Goal: Check status: Check status

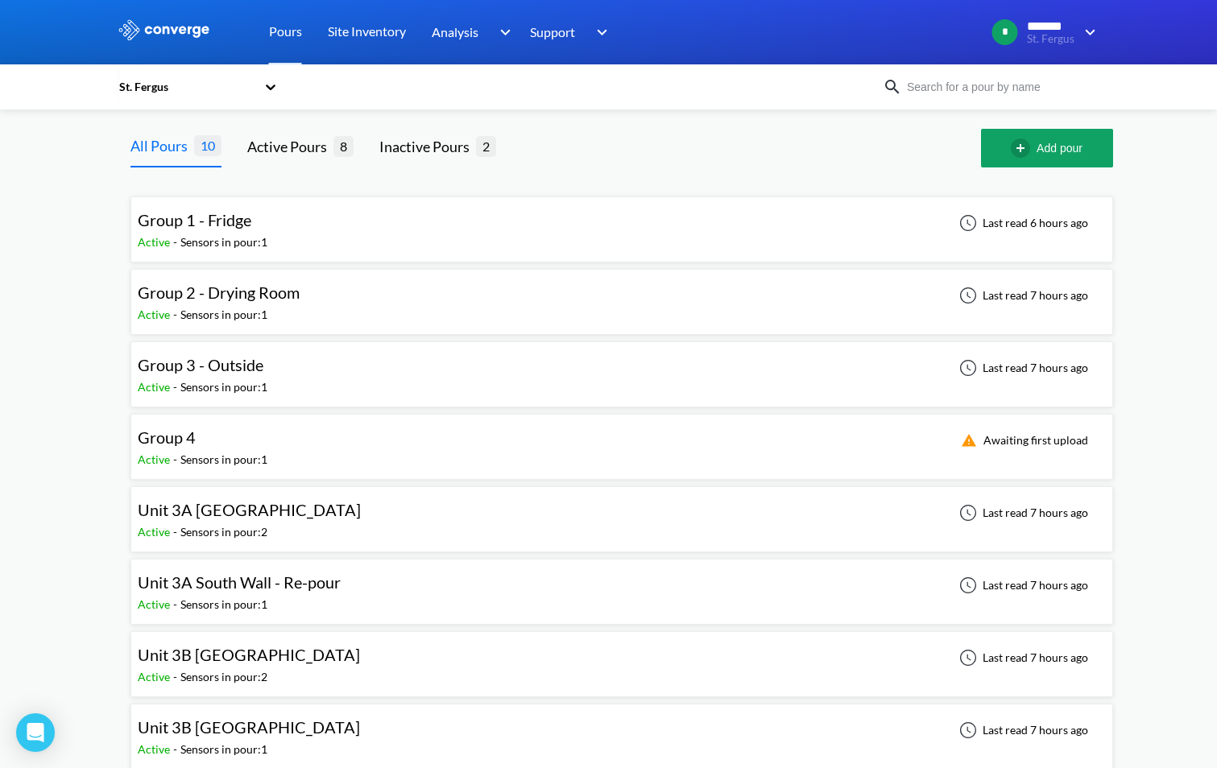
click at [487, 217] on div "Group 1 - Fridge Active - Sensors in pour: 1 Last read 6 hours ago" at bounding box center [622, 230] width 968 height 52
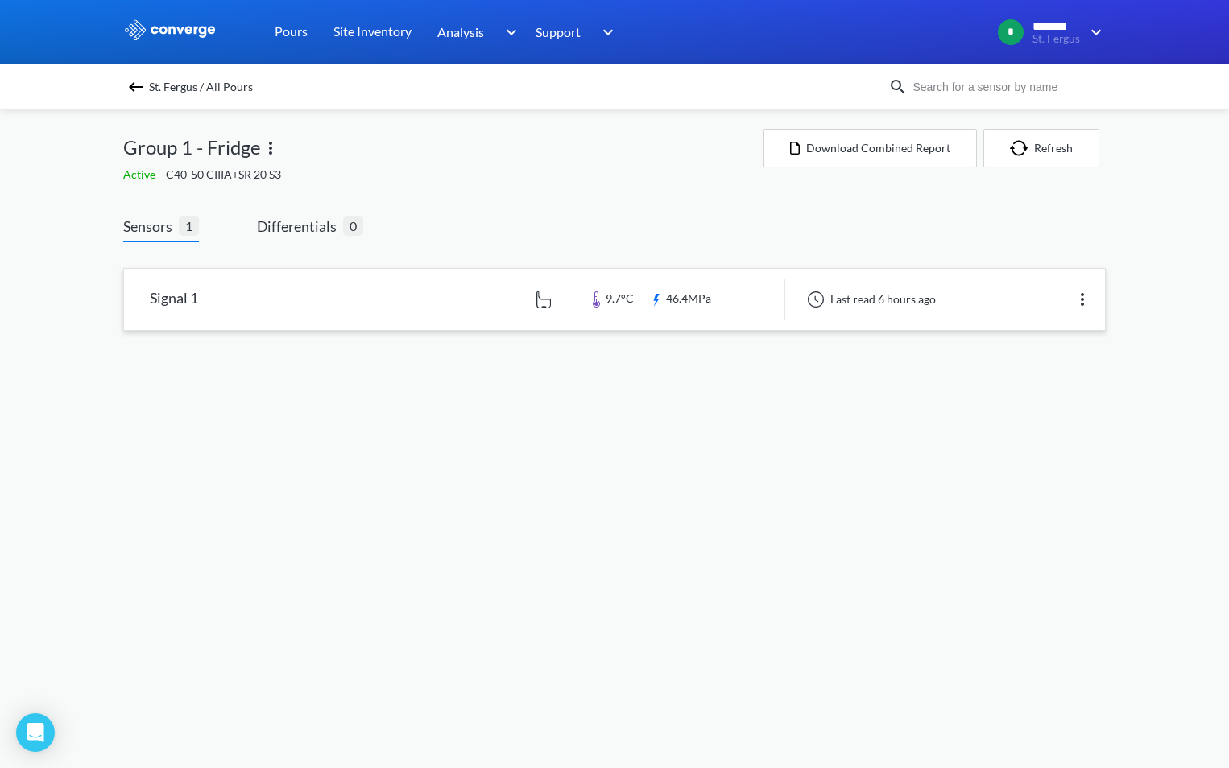
click at [457, 300] on link at bounding box center [614, 299] width 981 height 61
click at [137, 81] on img at bounding box center [135, 86] width 19 height 19
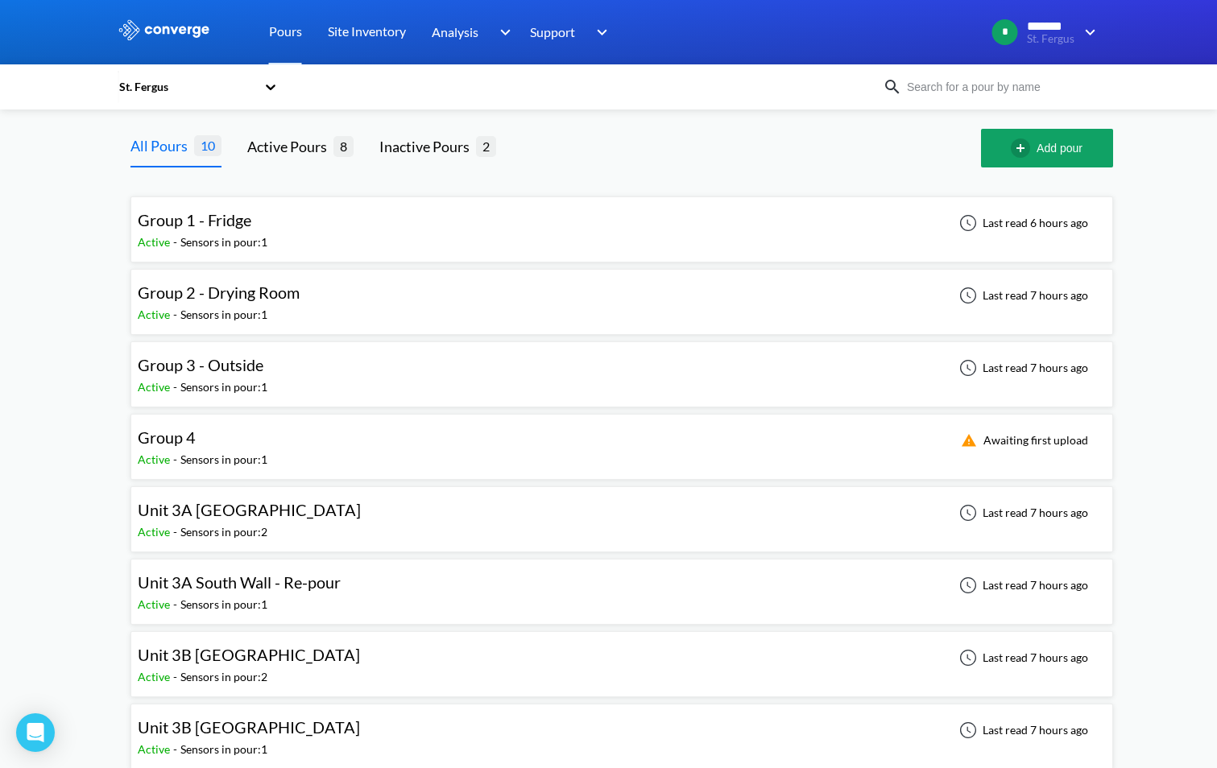
click at [496, 308] on div "Group 2 - Drying Room Active - Sensors in pour: 1 Last read 7 hours ago" at bounding box center [622, 302] width 968 height 52
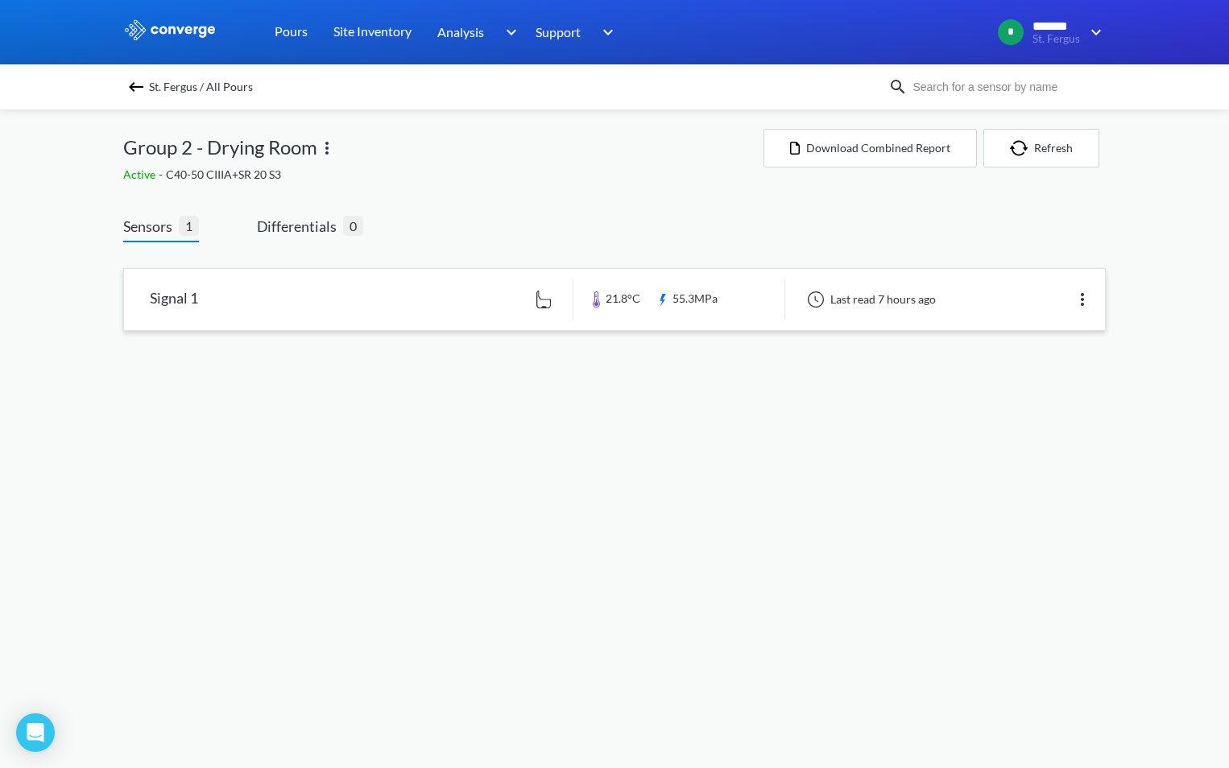
click at [462, 314] on link at bounding box center [614, 299] width 981 height 61
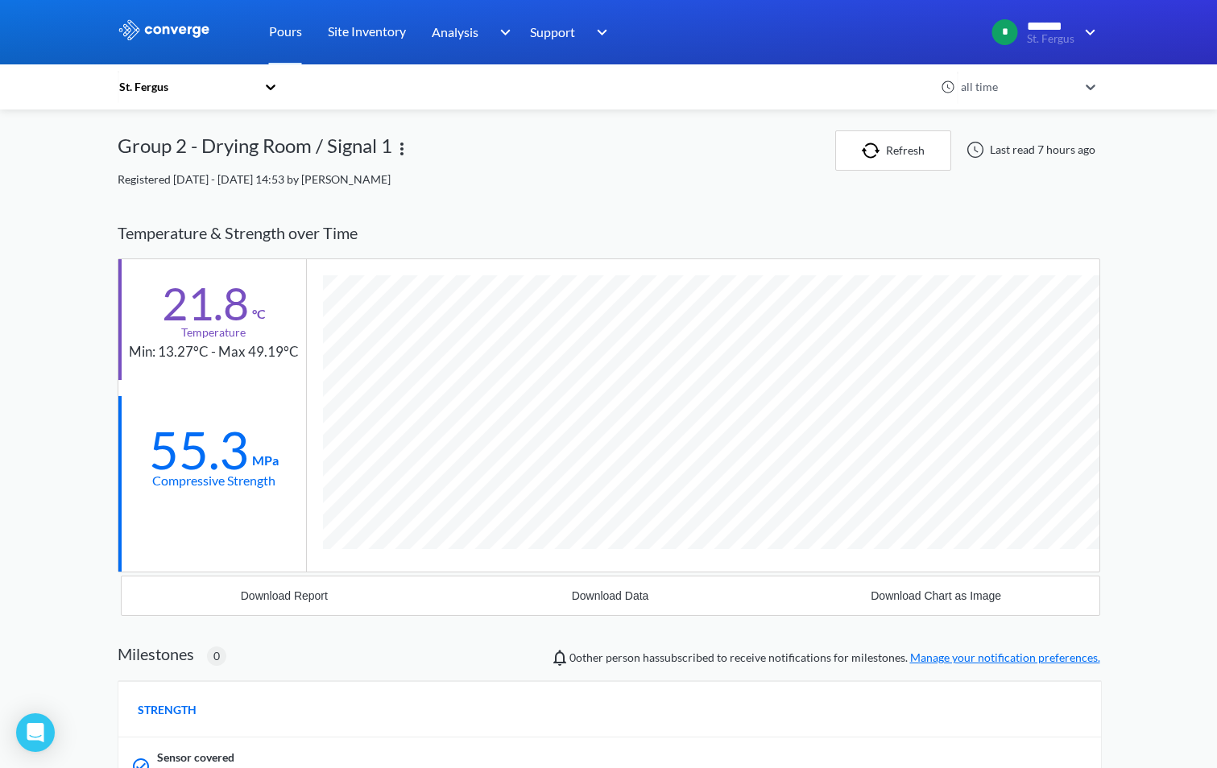
scroll to position [980, 982]
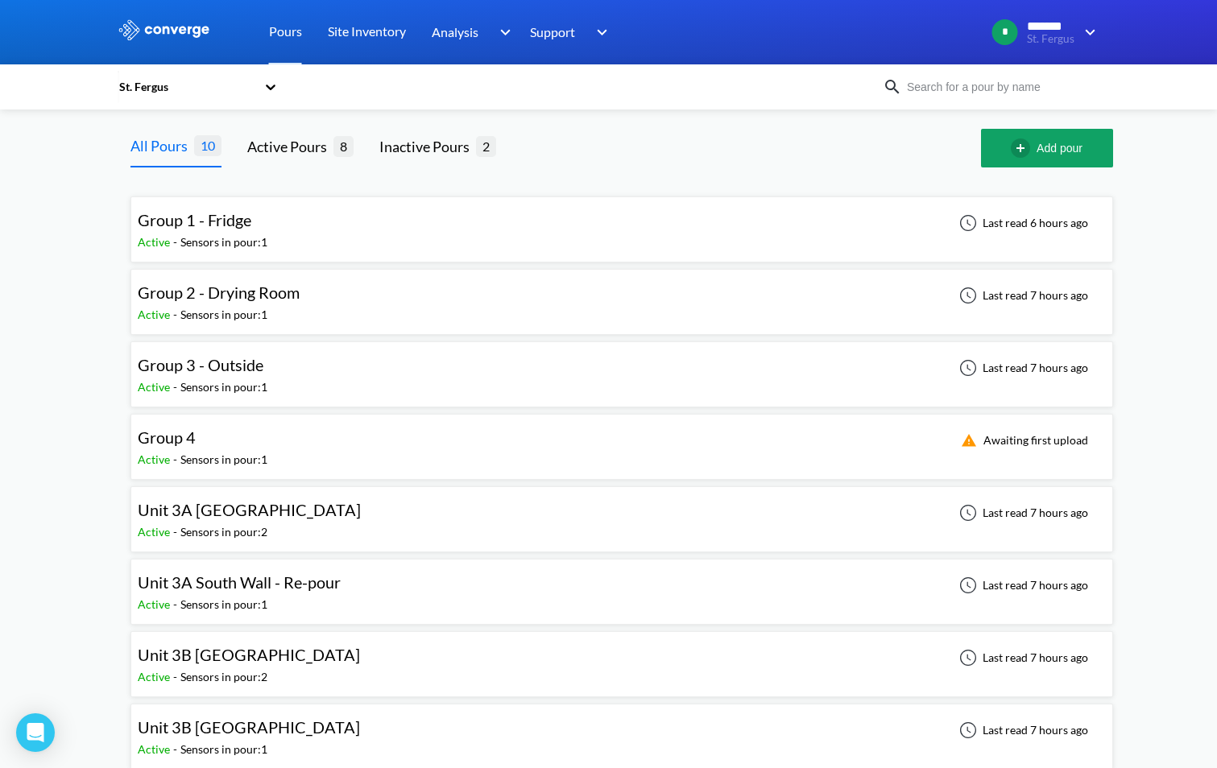
click at [566, 382] on div "Group 3 - Outside Active - Sensors in pour: 1 Last read 7 hours ago" at bounding box center [622, 375] width 968 height 52
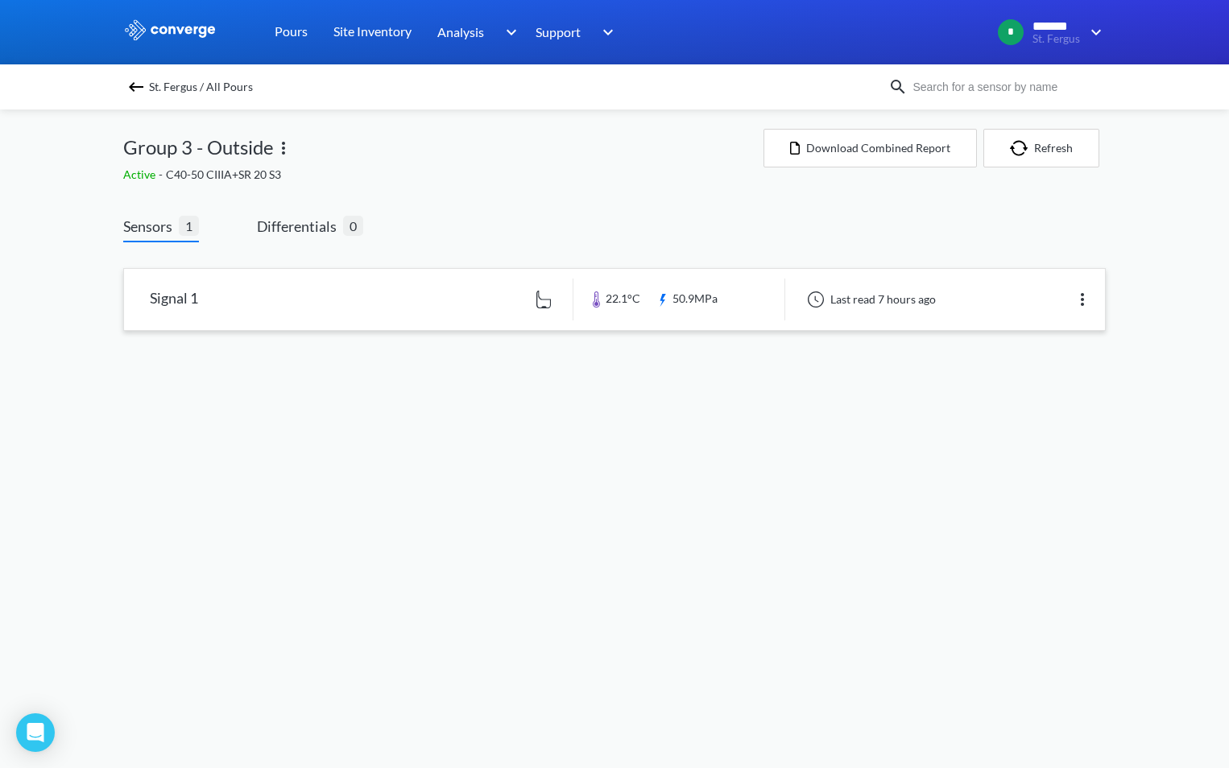
click at [648, 295] on link at bounding box center [614, 299] width 981 height 61
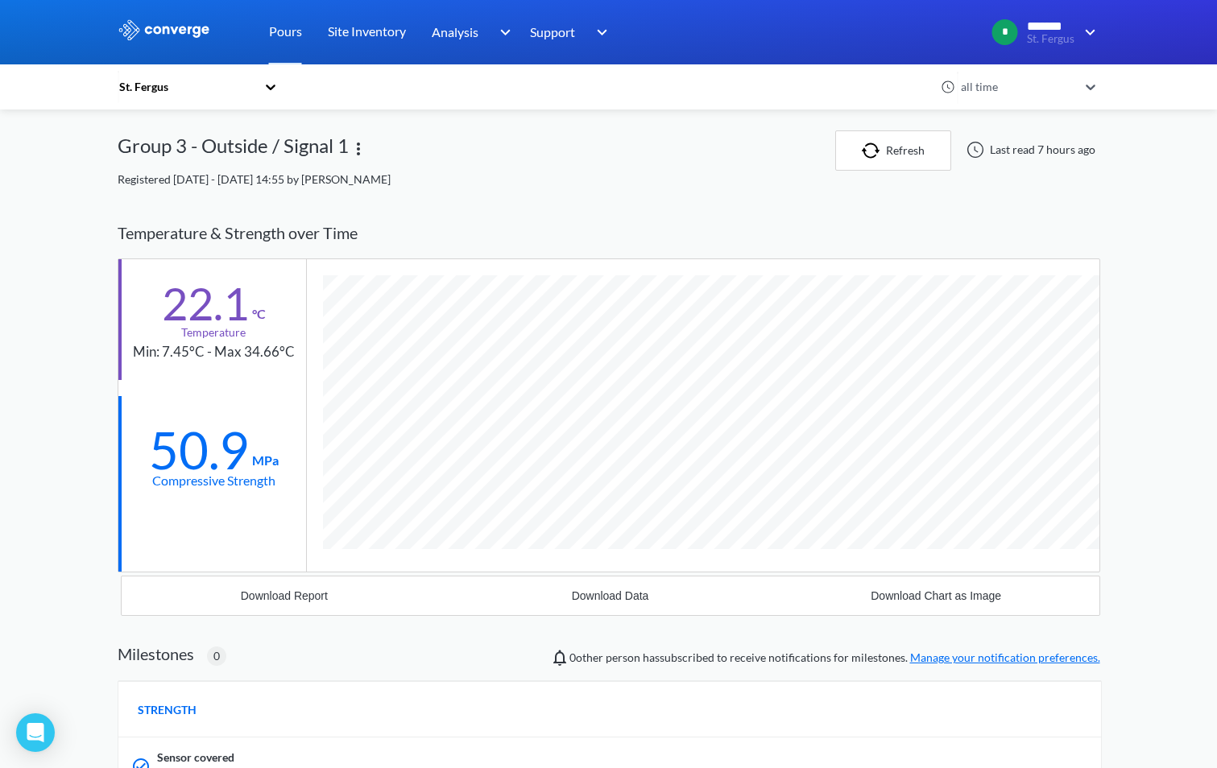
scroll to position [980, 982]
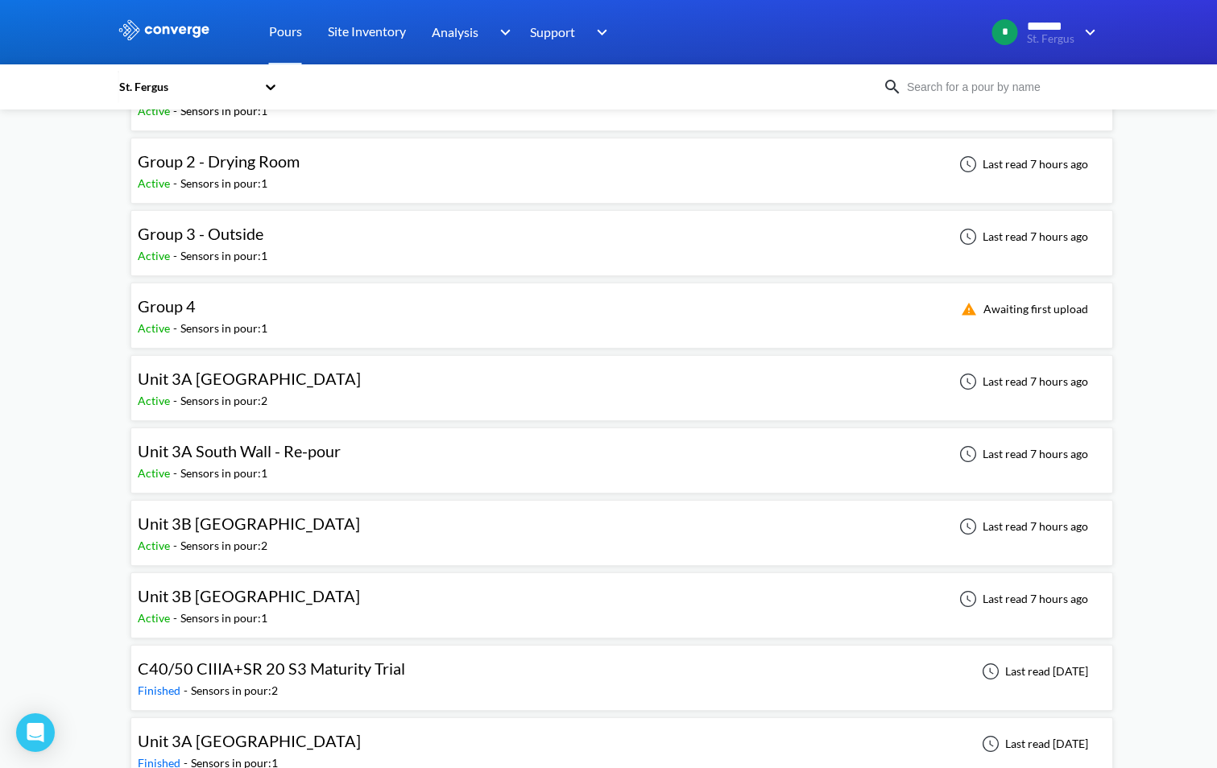
scroll to position [159, 0]
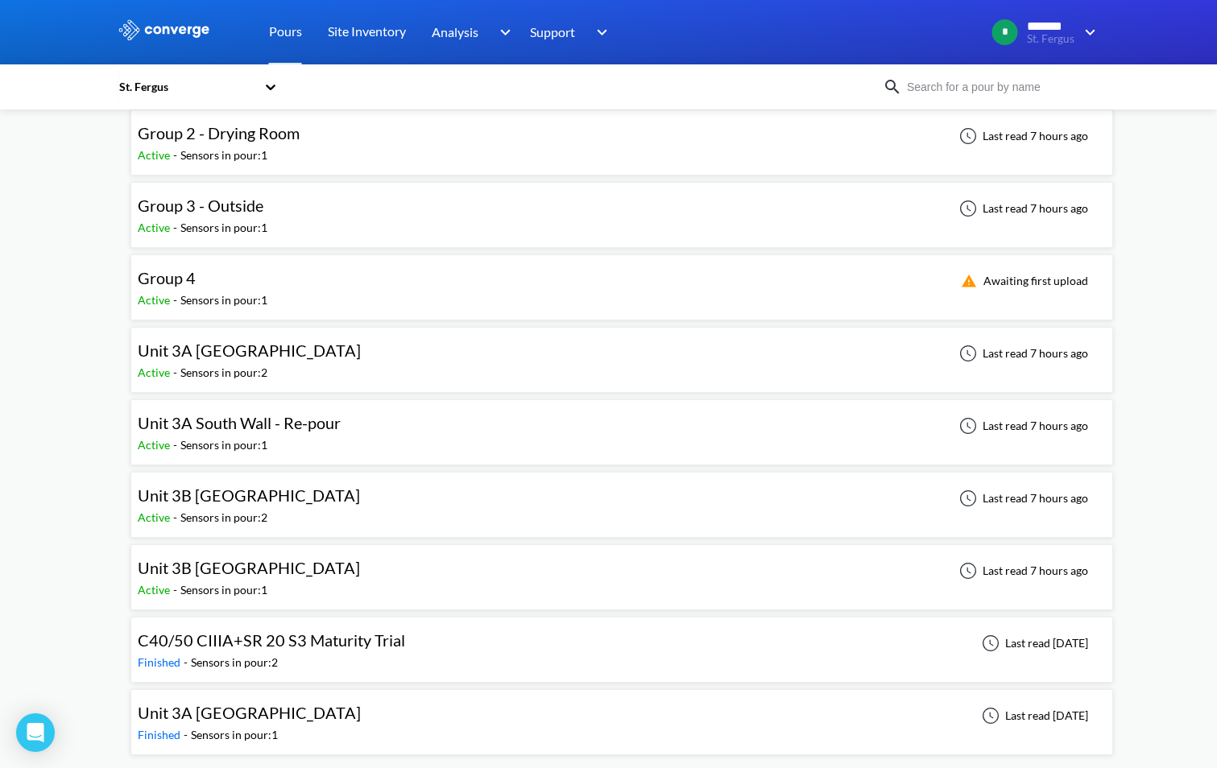
click at [599, 369] on div "Unit 3A North Wall Active - Sensors in pour: 2 Last read 7 hours ago" at bounding box center [622, 360] width 968 height 52
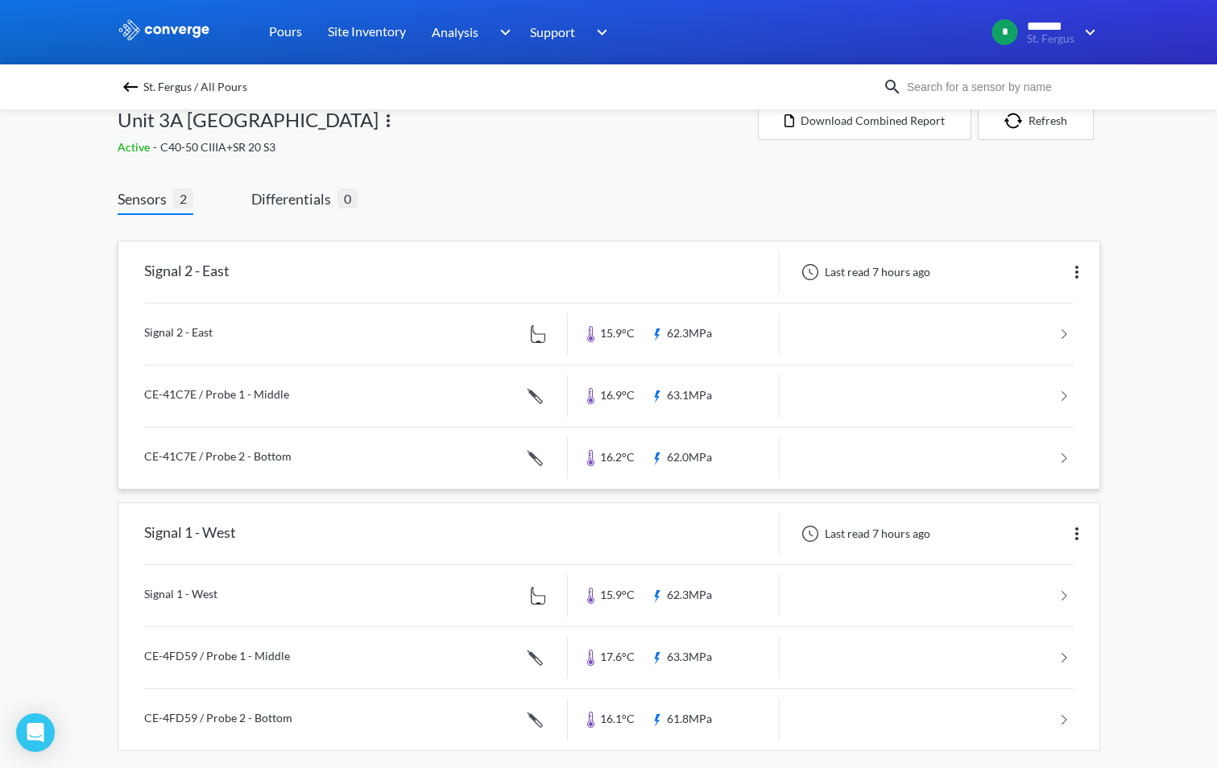
scroll to position [43, 0]
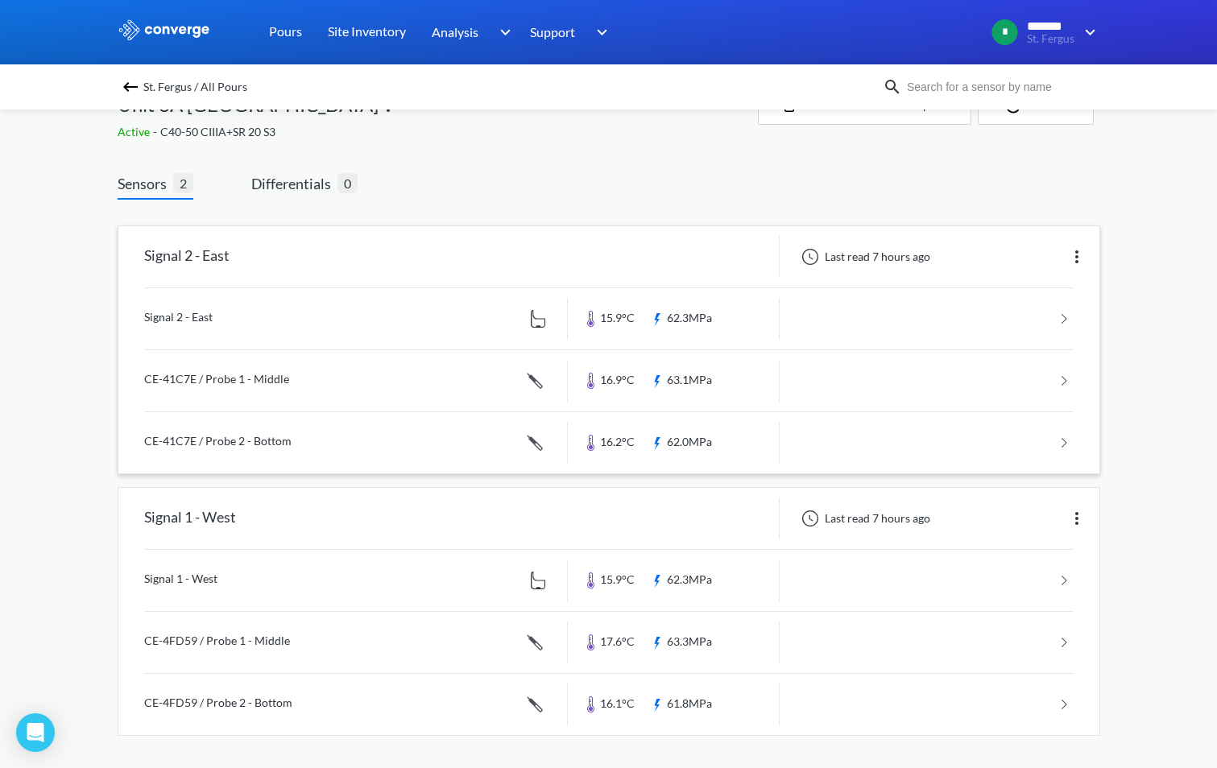
click at [822, 377] on link at bounding box center [608, 380] width 929 height 61
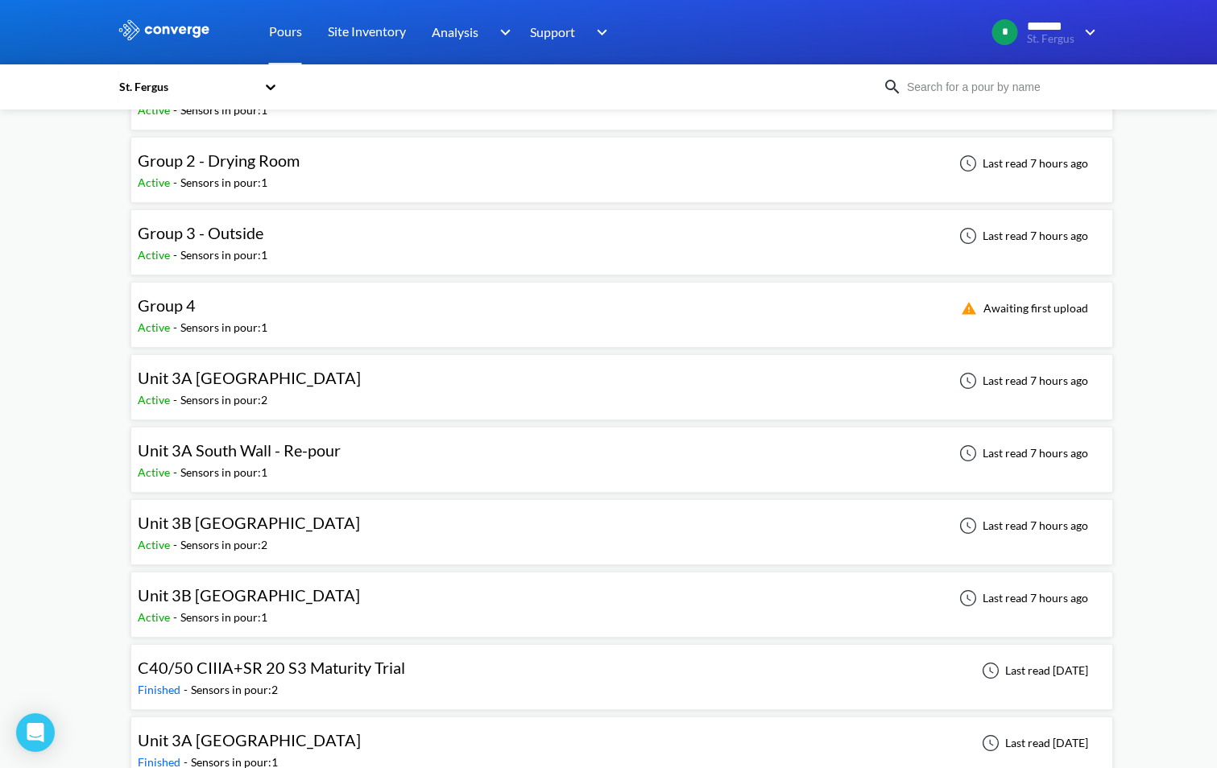
scroll to position [159, 0]
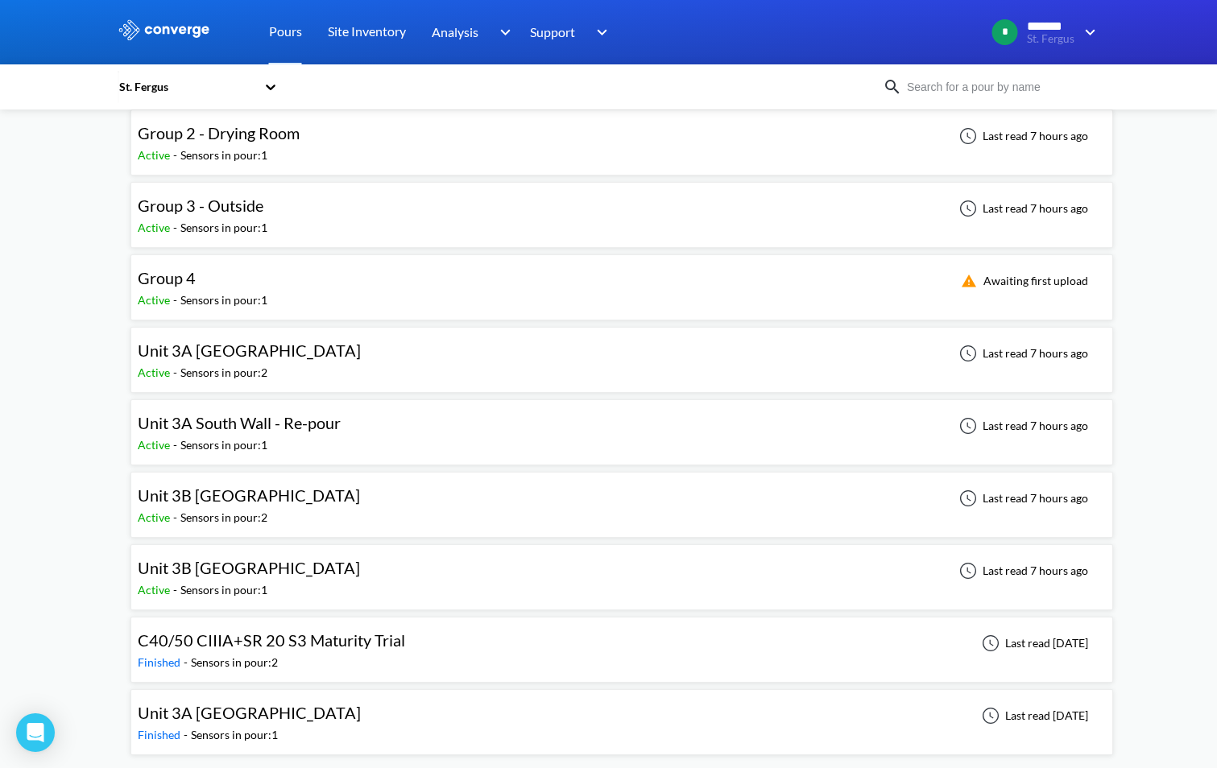
click at [341, 509] on div "Unit 3B North Wall Active - Sensors in pour: 2 Last read 7 hours ago" at bounding box center [622, 505] width 968 height 52
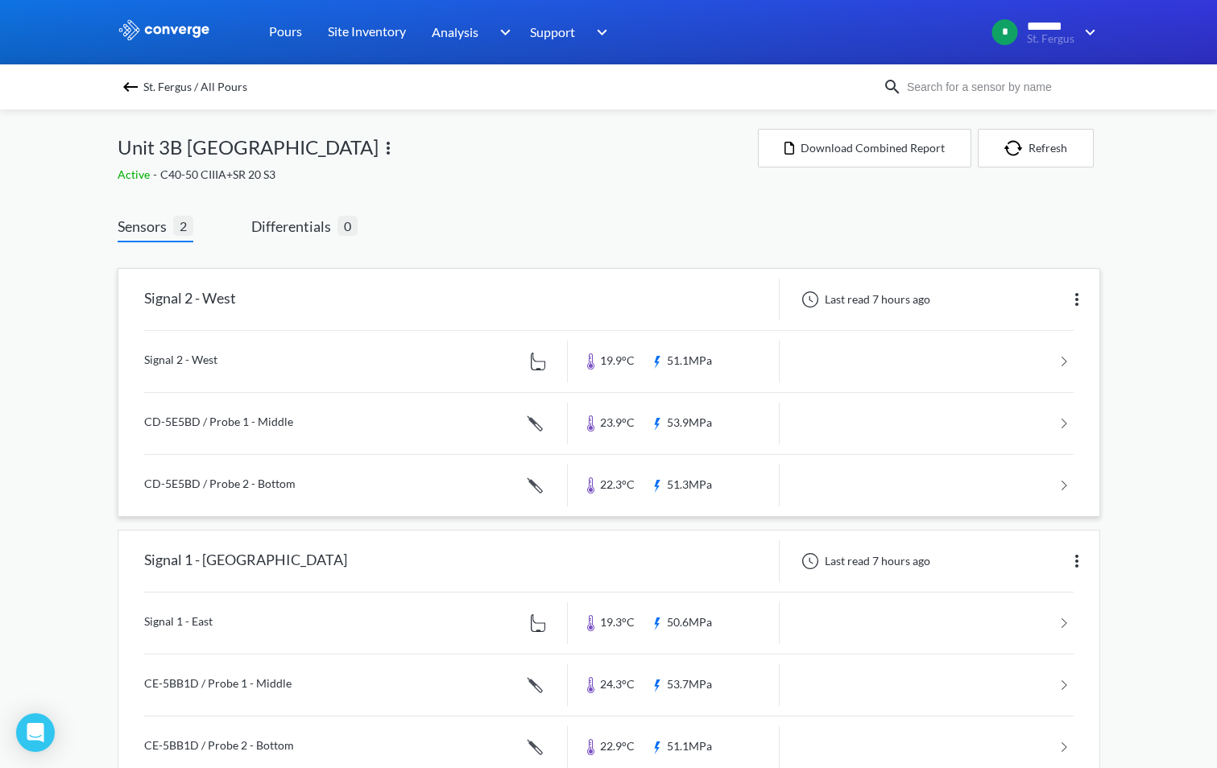
click at [767, 427] on link at bounding box center [608, 423] width 929 height 61
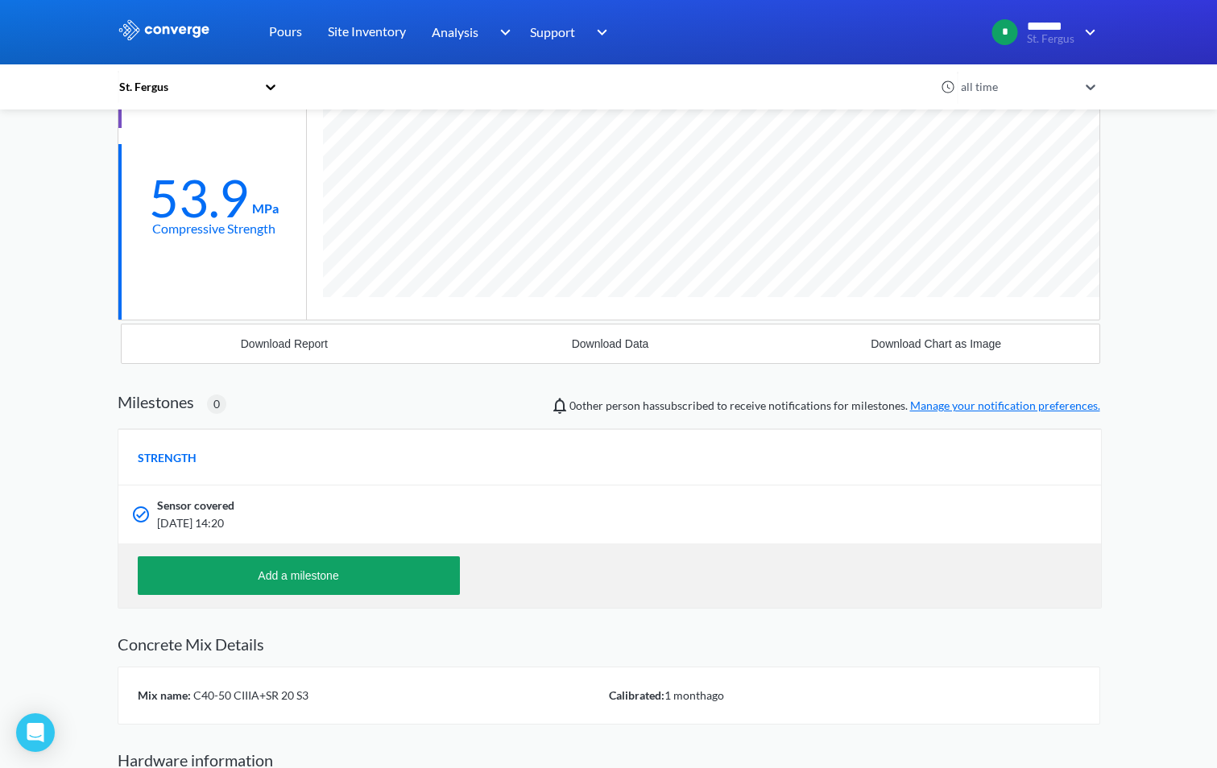
scroll to position [304, 0]
